Goal: Transaction & Acquisition: Purchase product/service

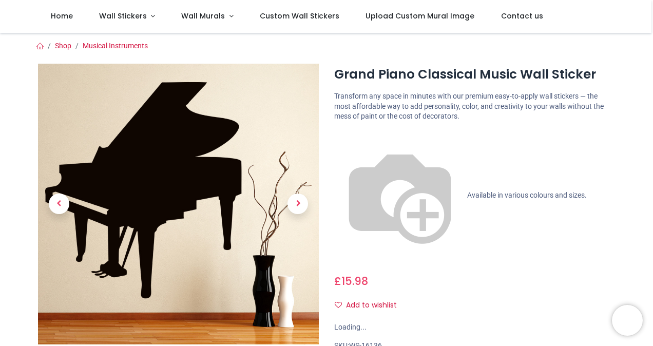
scroll to position [66, 0]
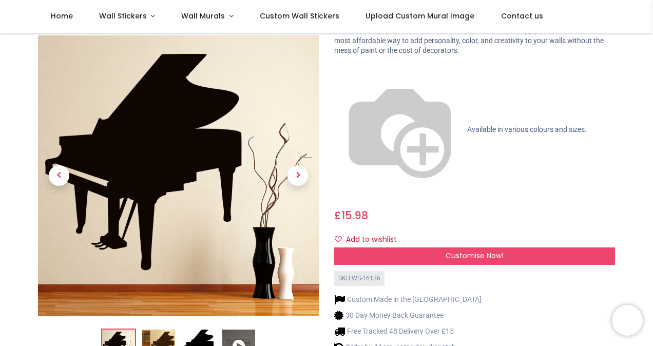
click at [237, 330] on icon at bounding box center [238, 346] width 33 height 33
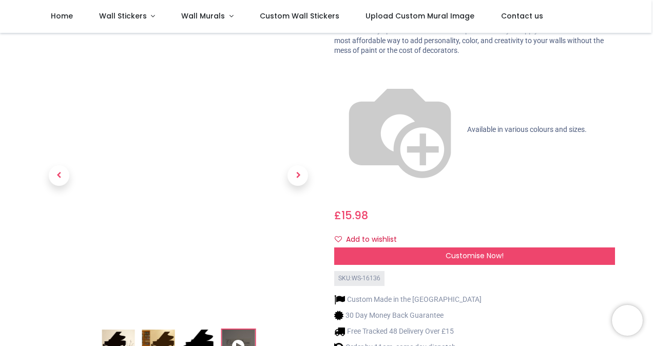
click at [197, 330] on img at bounding box center [198, 346] width 33 height 33
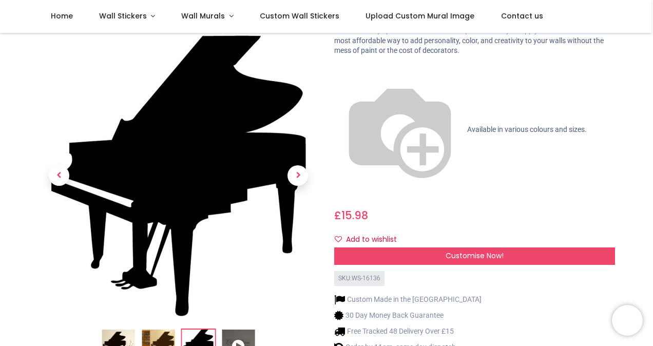
click at [158, 330] on img at bounding box center [158, 346] width 33 height 33
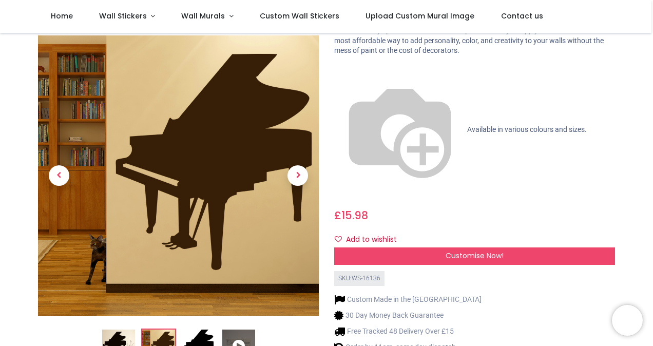
click at [243, 330] on icon at bounding box center [238, 346] width 33 height 33
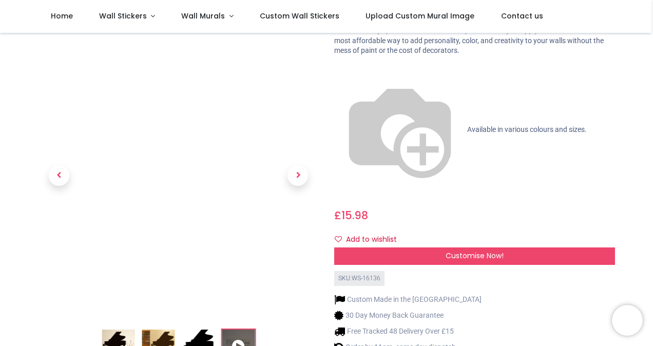
click at [200, 330] on img at bounding box center [198, 346] width 33 height 33
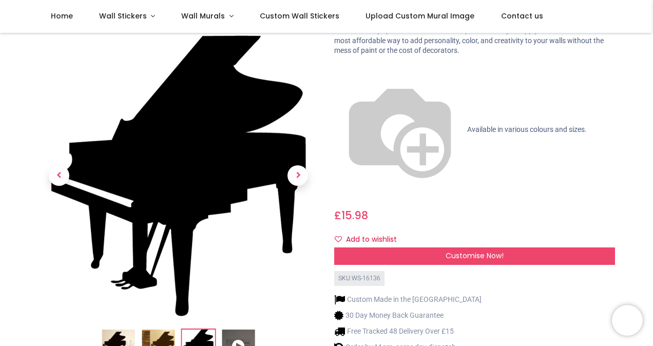
scroll to position [75, 0]
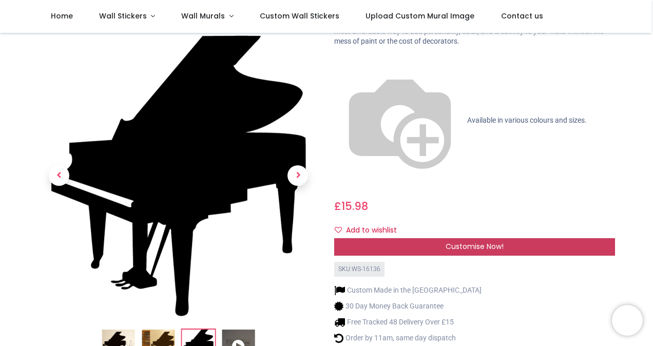
click at [461, 241] on span "Customise Now!" at bounding box center [475, 246] width 58 height 10
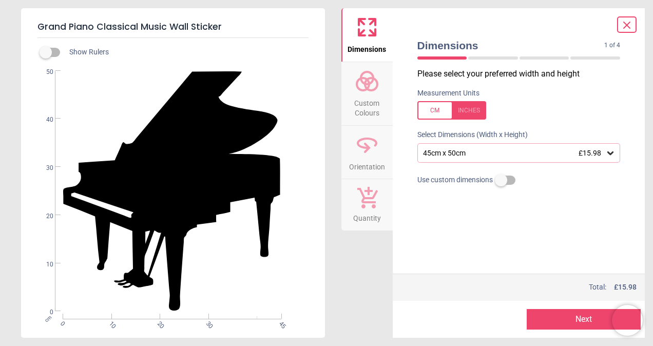
click at [479, 149] on div "45cm x 50cm £15.98" at bounding box center [514, 153] width 184 height 9
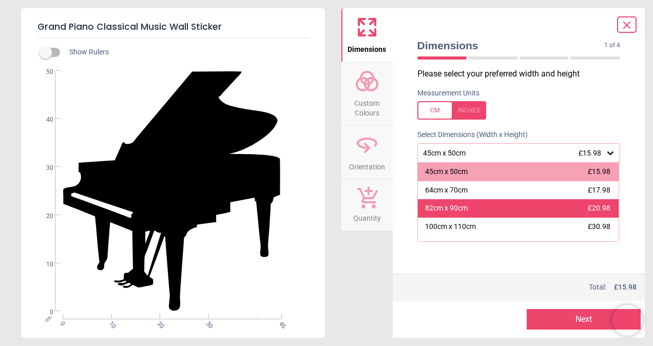
scroll to position [31, 0]
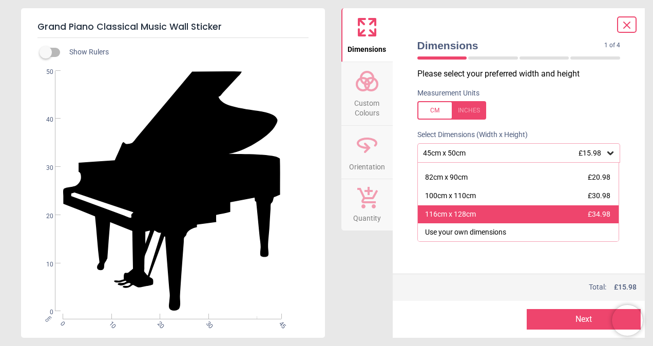
click at [473, 214] on div "116cm x 128cm" at bounding box center [450, 215] width 51 height 10
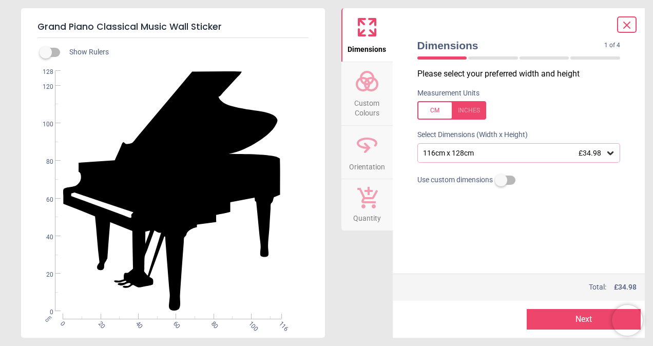
click at [519, 155] on div "116cm x 128cm £34.98" at bounding box center [514, 153] width 184 height 9
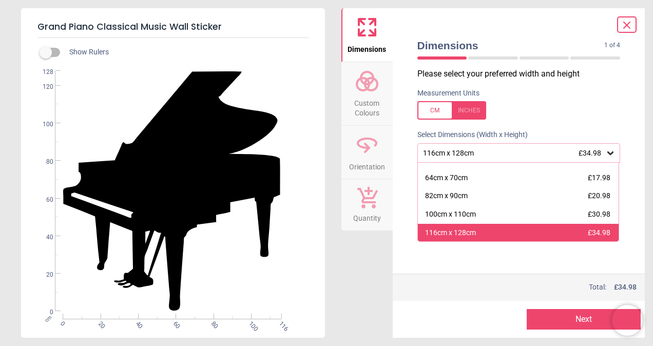
scroll to position [31, 0]
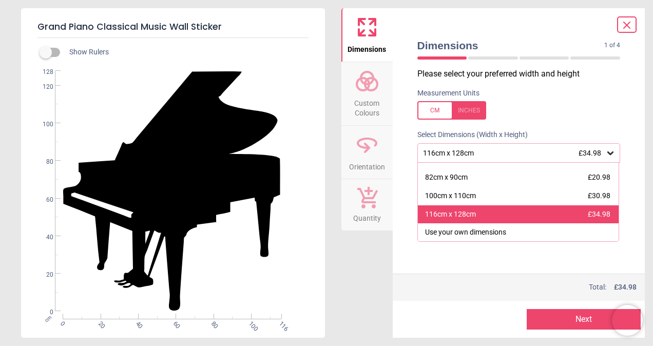
click at [497, 229] on div "Use your own dimensions" at bounding box center [465, 233] width 81 height 10
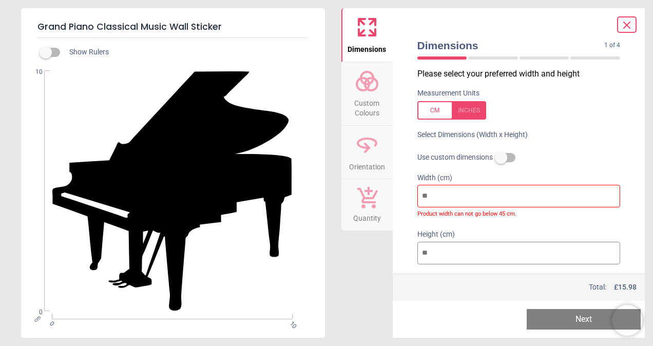
click at [111, 320] on div "cm 0 10" at bounding box center [172, 317] width 241 height 6
click at [472, 109] on div at bounding box center [452, 110] width 69 height 18
type input "*"
click at [431, 108] on div at bounding box center [452, 110] width 69 height 18
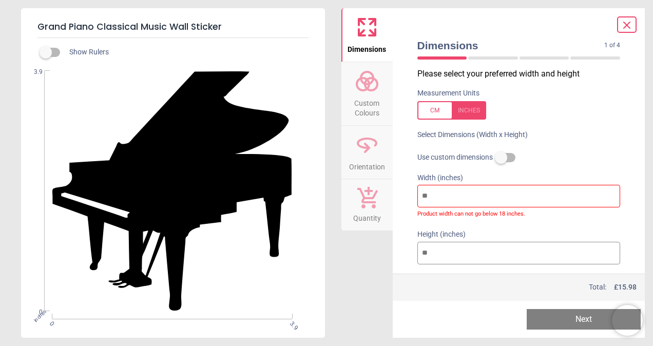
type input "**"
click at [501, 158] on label at bounding box center [501, 158] width 0 height 0
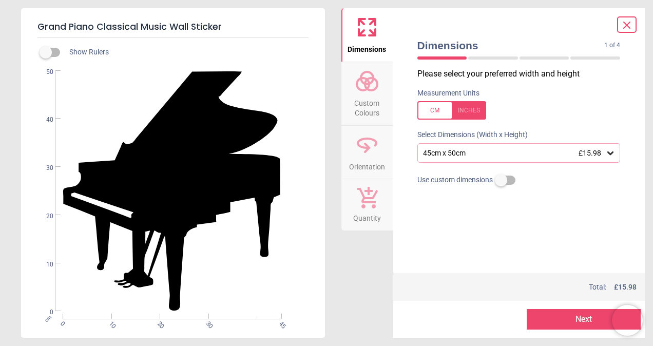
click at [505, 157] on div "45cm x 50cm £15.98" at bounding box center [514, 153] width 184 height 9
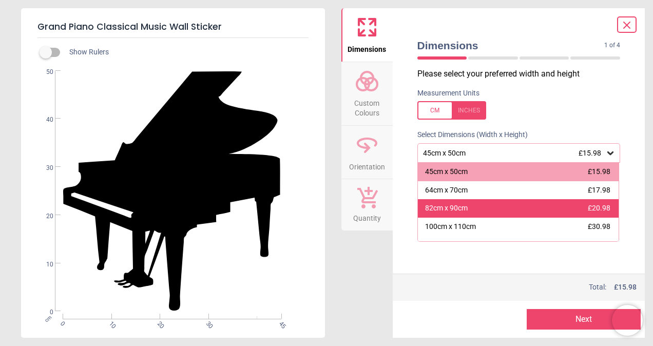
scroll to position [31, 0]
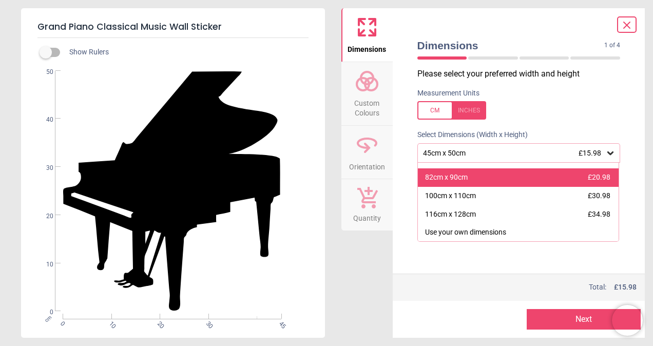
click at [500, 210] on div "116cm x 128cm £34.98" at bounding box center [518, 214] width 201 height 18
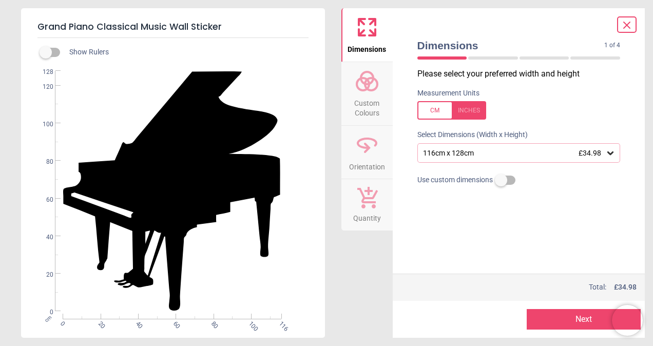
click at [374, 101] on span "Custom Colours" at bounding box center [367, 105] width 49 height 25
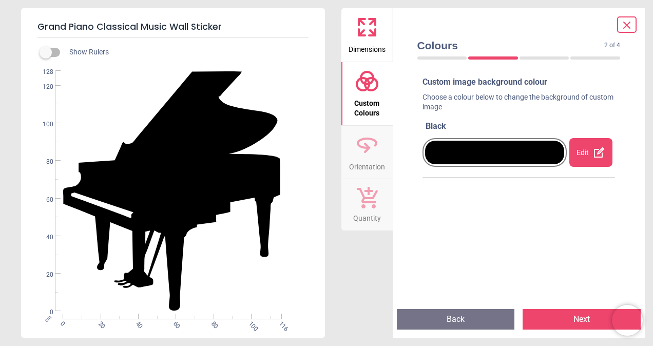
click at [583, 154] on div "Edit" at bounding box center [591, 152] width 43 height 29
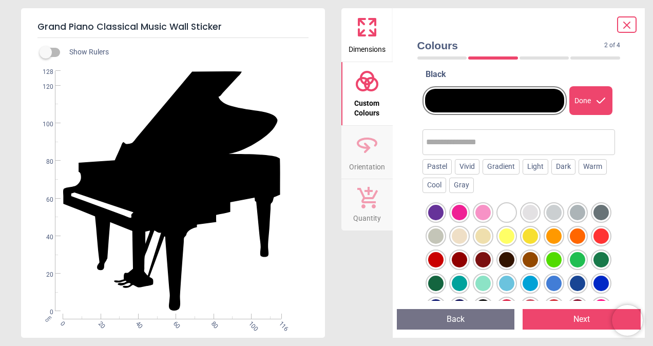
scroll to position [52, 0]
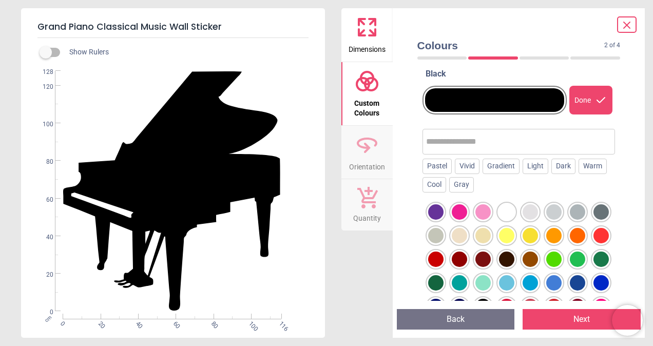
click at [594, 244] on div at bounding box center [601, 235] width 15 height 15
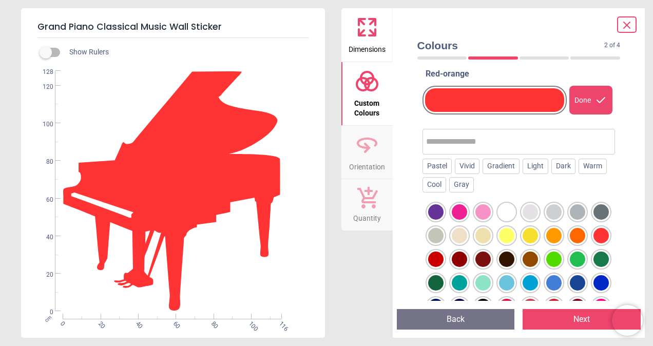
click at [452, 212] on div at bounding box center [459, 211] width 15 height 15
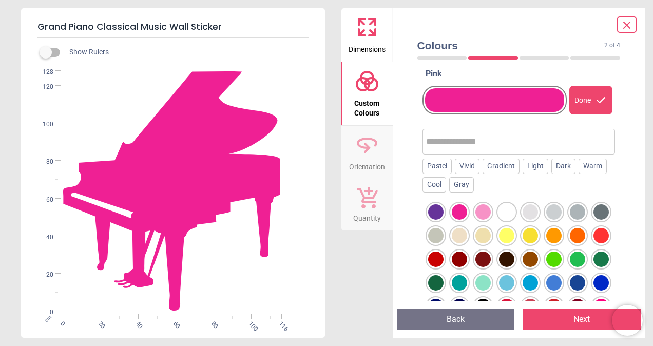
click at [438, 211] on div at bounding box center [435, 211] width 15 height 15
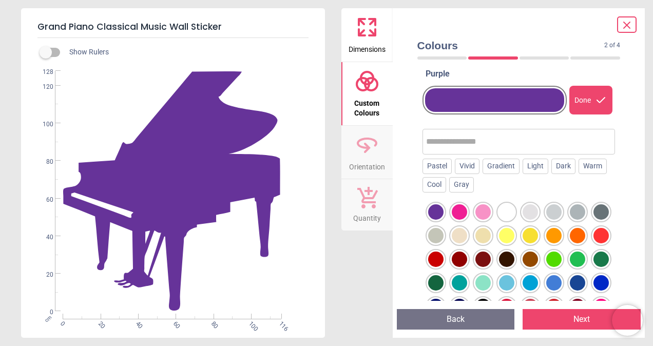
click at [515, 258] on div at bounding box center [506, 259] width 15 height 15
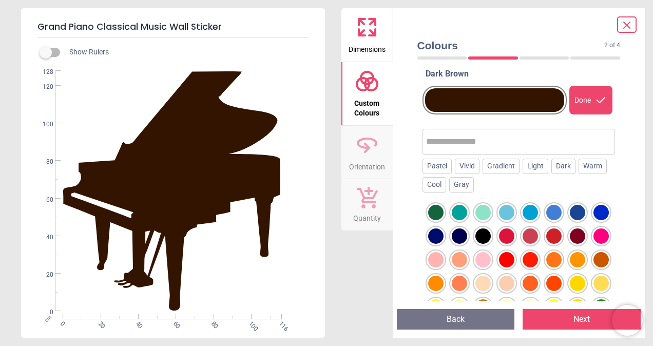
scroll to position [71, 0]
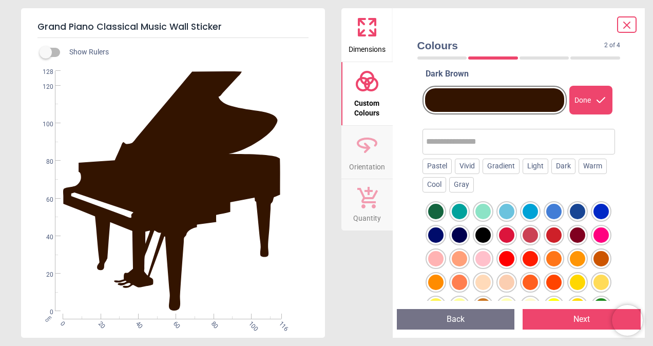
click at [594, 219] on div at bounding box center [601, 211] width 15 height 15
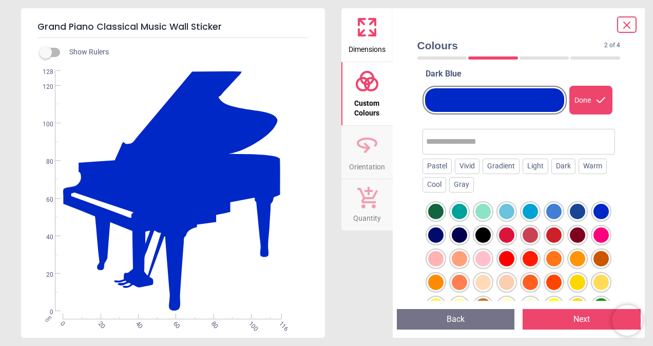
click at [523, 219] on div at bounding box center [530, 211] width 15 height 15
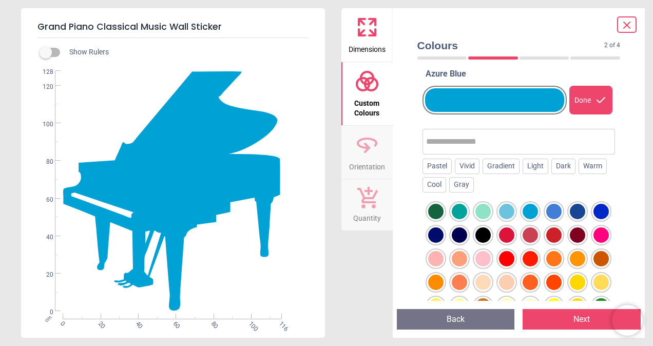
click at [491, 208] on div at bounding box center [483, 211] width 15 height 15
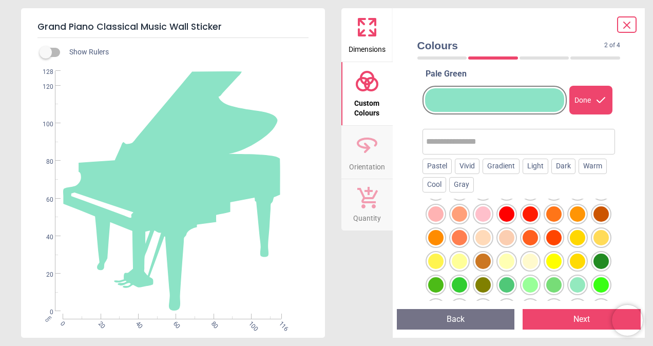
scroll to position [116, 0]
click at [508, 270] on div at bounding box center [506, 261] width 15 height 15
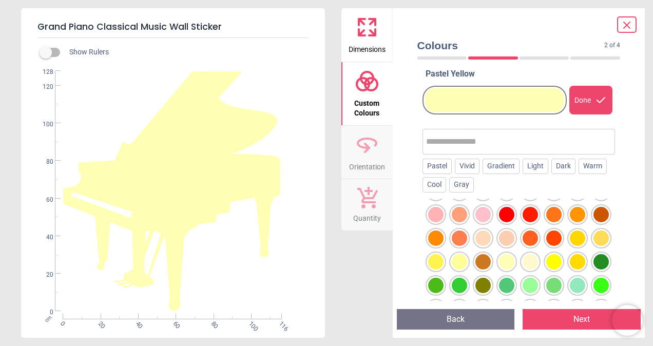
click at [570, 222] on div at bounding box center [577, 214] width 15 height 15
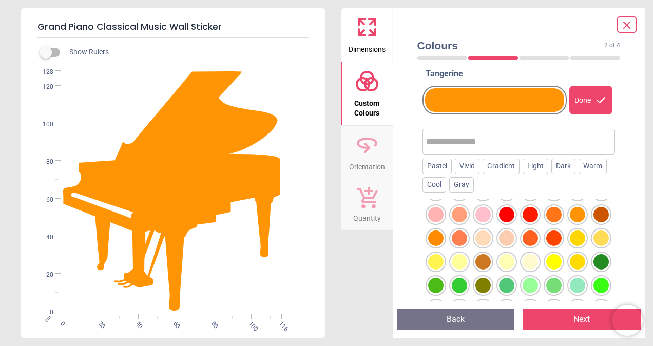
click at [444, 239] on div at bounding box center [435, 238] width 15 height 15
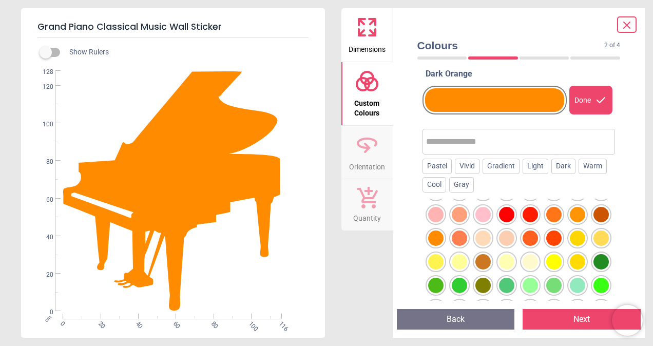
click at [452, 246] on div at bounding box center [459, 238] width 15 height 15
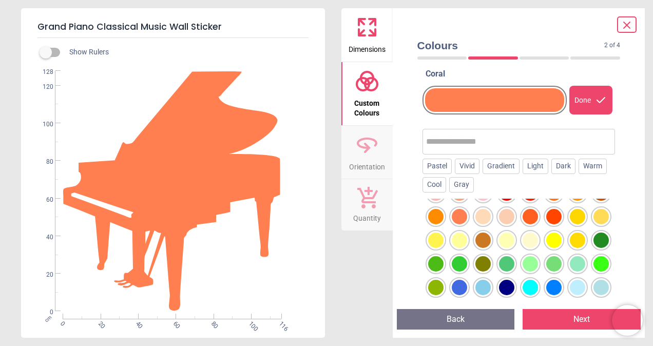
scroll to position [138, 0]
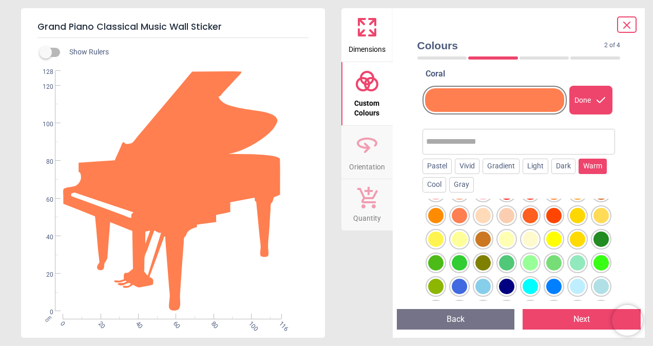
click at [590, 167] on div "Warm" at bounding box center [593, 166] width 28 height 15
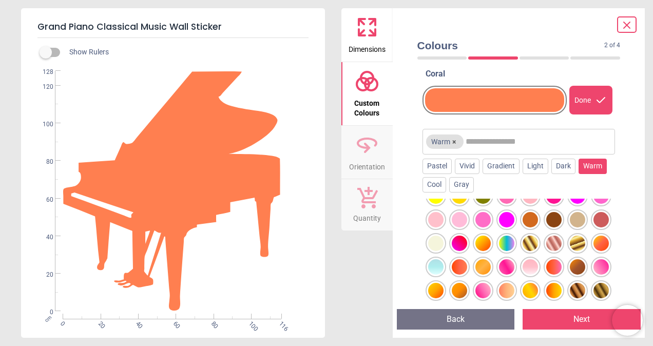
click at [531, 251] on div at bounding box center [530, 243] width 15 height 15
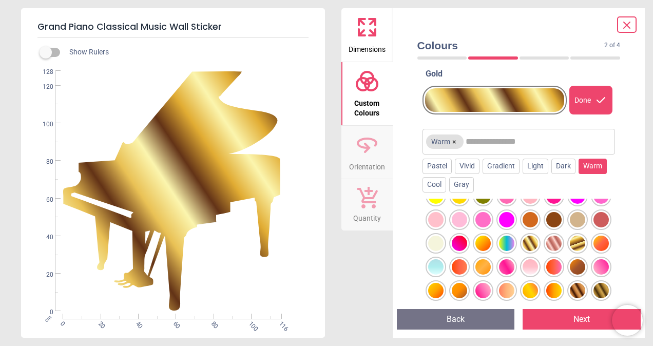
click at [510, 251] on div at bounding box center [506, 243] width 15 height 15
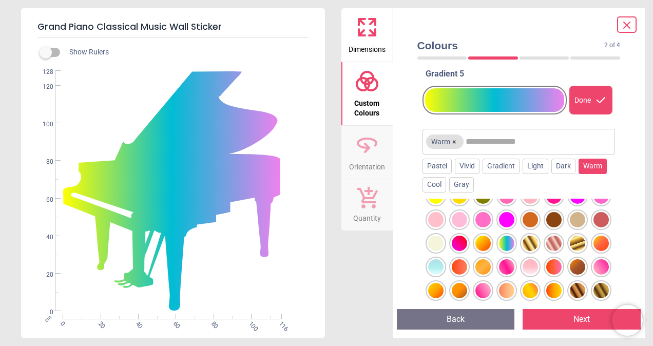
click at [499, 204] on div at bounding box center [506, 196] width 15 height 15
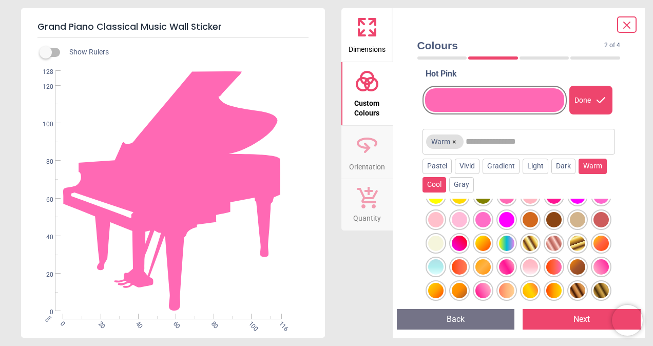
click at [437, 182] on div "Cool" at bounding box center [435, 184] width 24 height 15
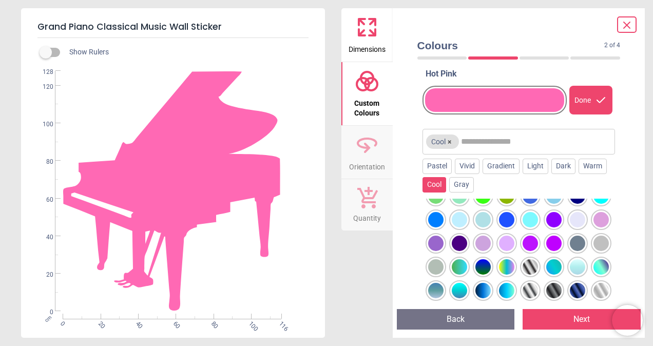
click at [570, 236] on div at bounding box center [577, 243] width 15 height 15
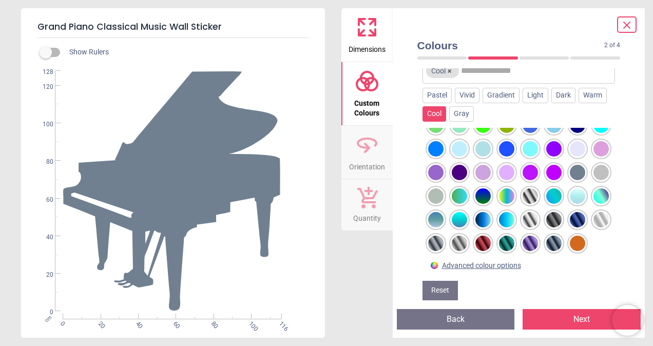
scroll to position [135, 0]
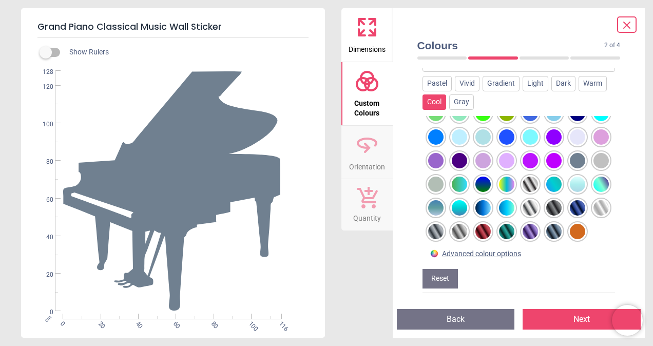
click at [365, 146] on icon at bounding box center [367, 145] width 25 height 25
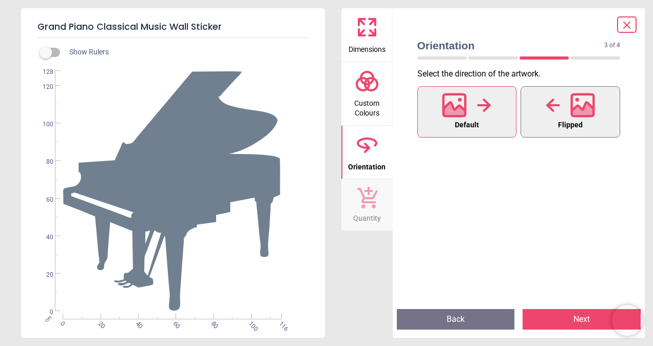
click at [541, 116] on button "Flipped" at bounding box center [571, 111] width 100 height 51
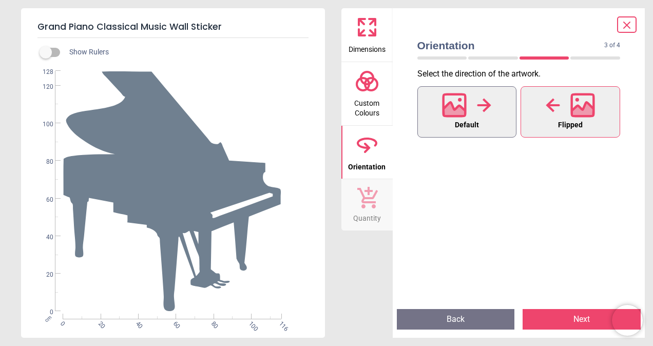
click at [476, 113] on div at bounding box center [466, 105] width 49 height 27
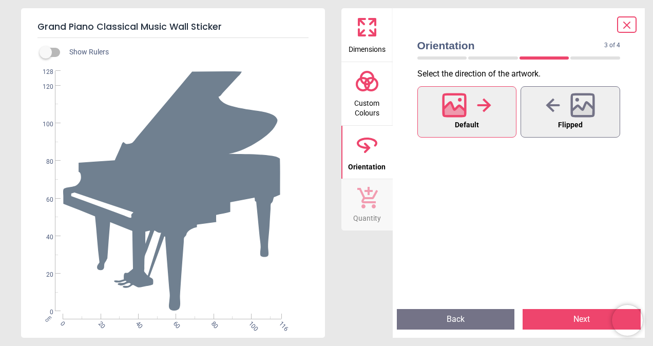
click at [375, 206] on icon at bounding box center [368, 198] width 21 height 22
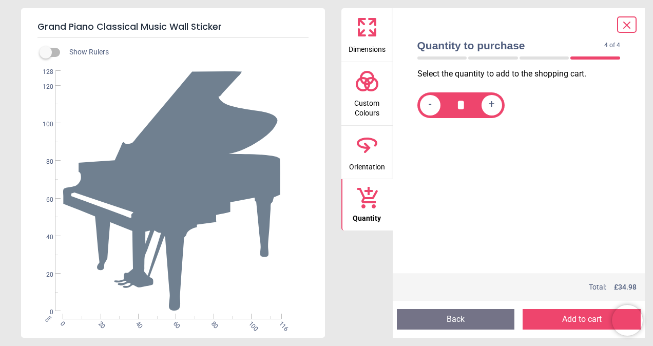
click at [630, 29] on icon at bounding box center [627, 25] width 12 height 12
